Goal: Go to known website: Go to known website

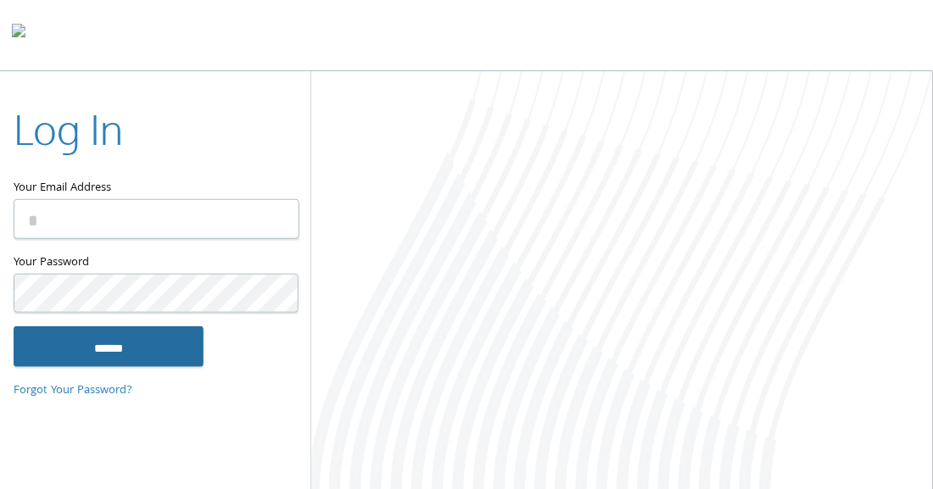
type input "**********"
click at [63, 348] on input "******" at bounding box center [109, 346] width 190 height 41
type input "**********"
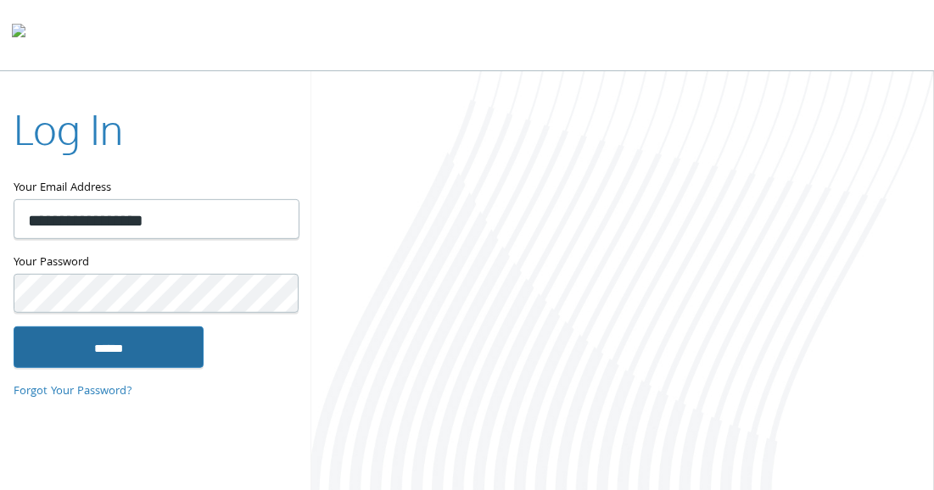
click at [98, 356] on input "******" at bounding box center [109, 346] width 190 height 41
